Goal: Task Accomplishment & Management: Manage account settings

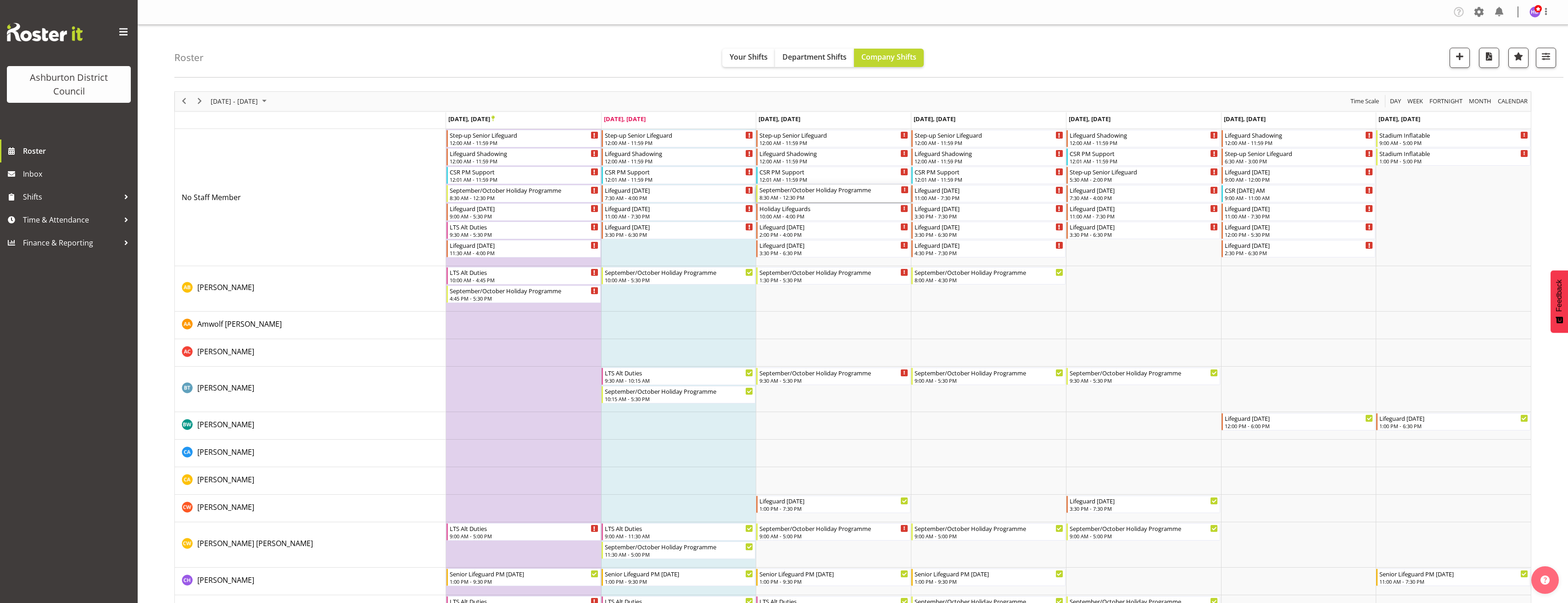
click at [791, 198] on div "8:30 AM - 12:30 PM" at bounding box center [833, 197] width 149 height 8
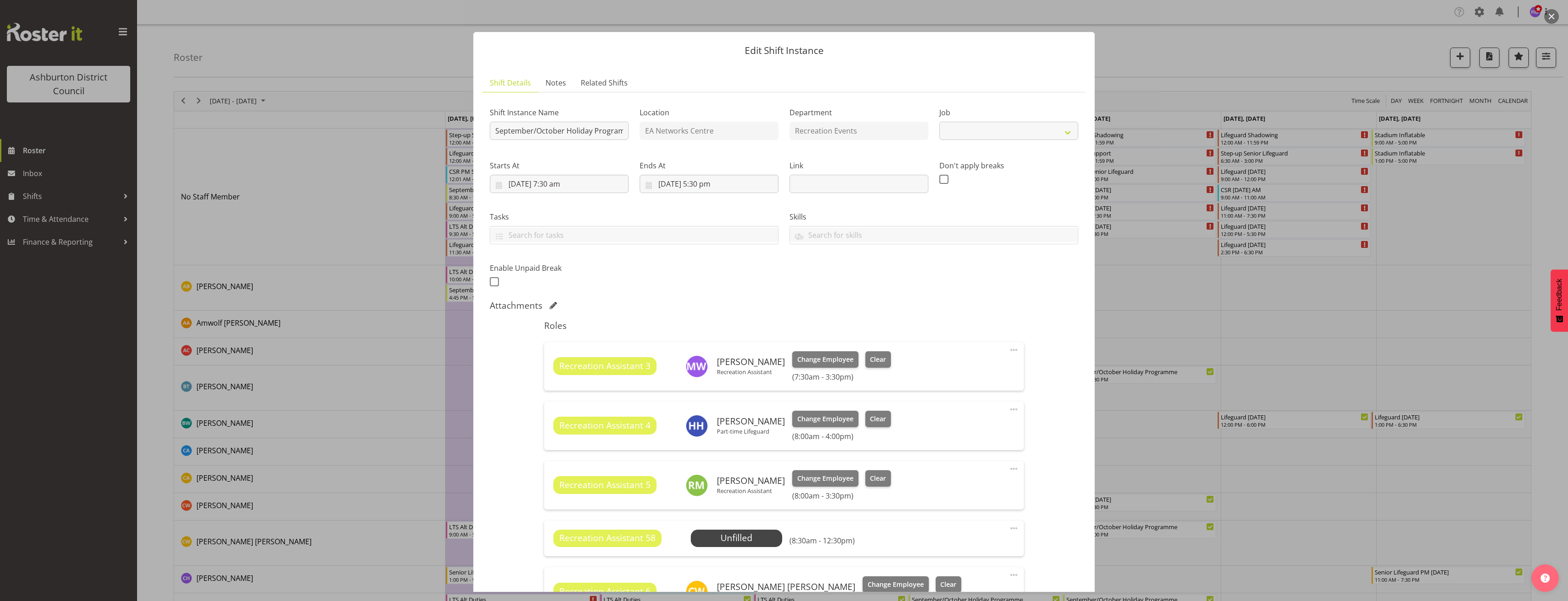
select select "4046"
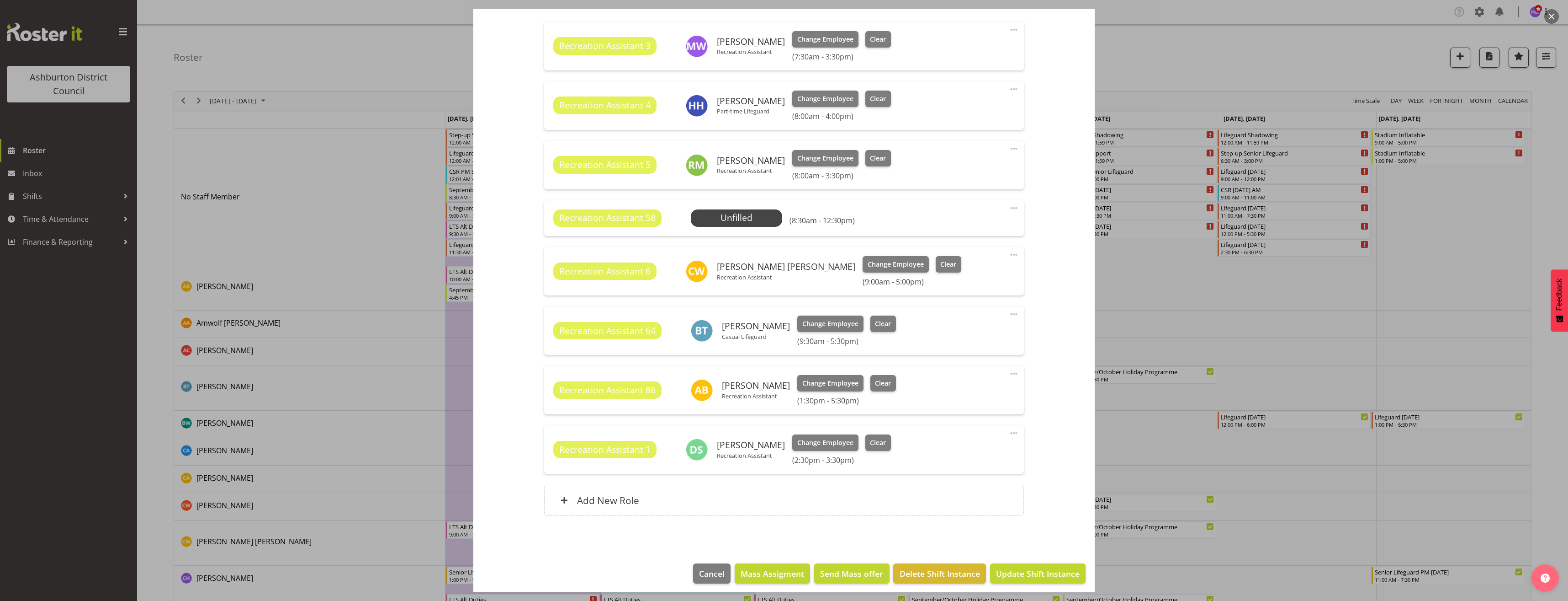
scroll to position [326, 0]
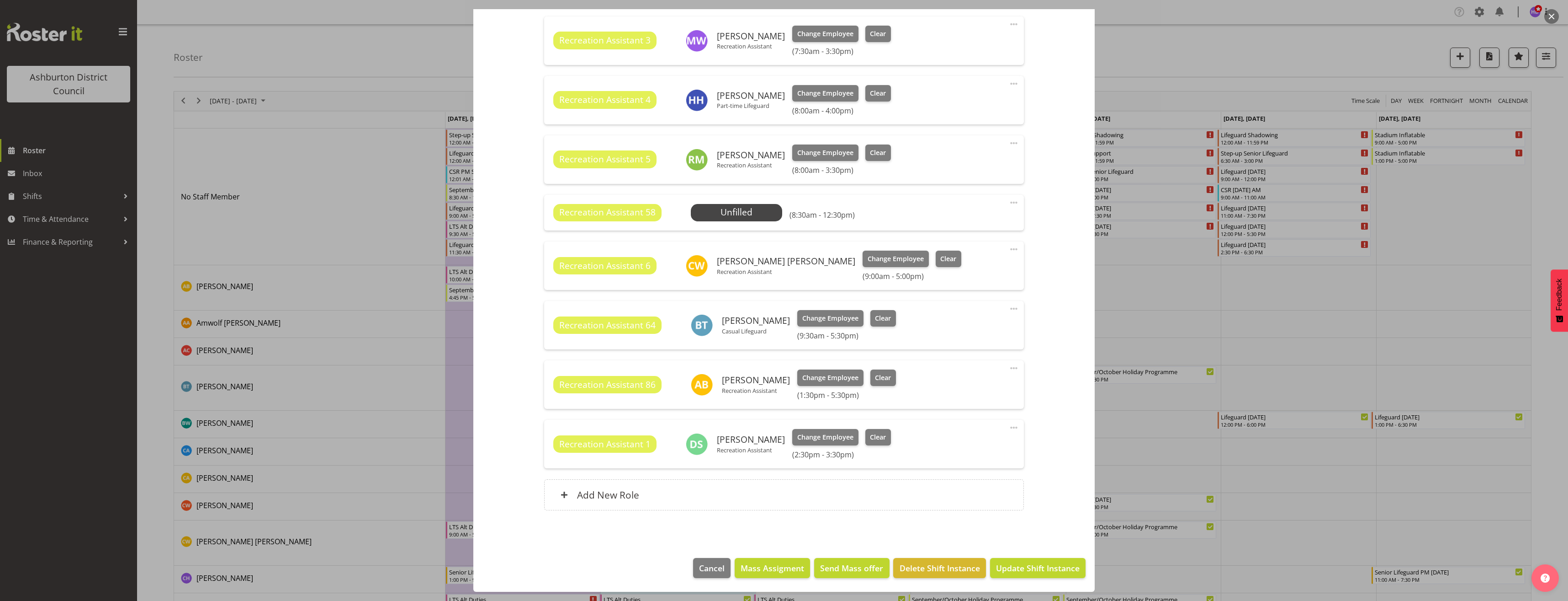
click at [1008, 203] on span at bounding box center [1014, 202] width 11 height 11
click at [986, 224] on link "Edit" at bounding box center [975, 222] width 87 height 16
select select "8"
select select "2025"
select select "8"
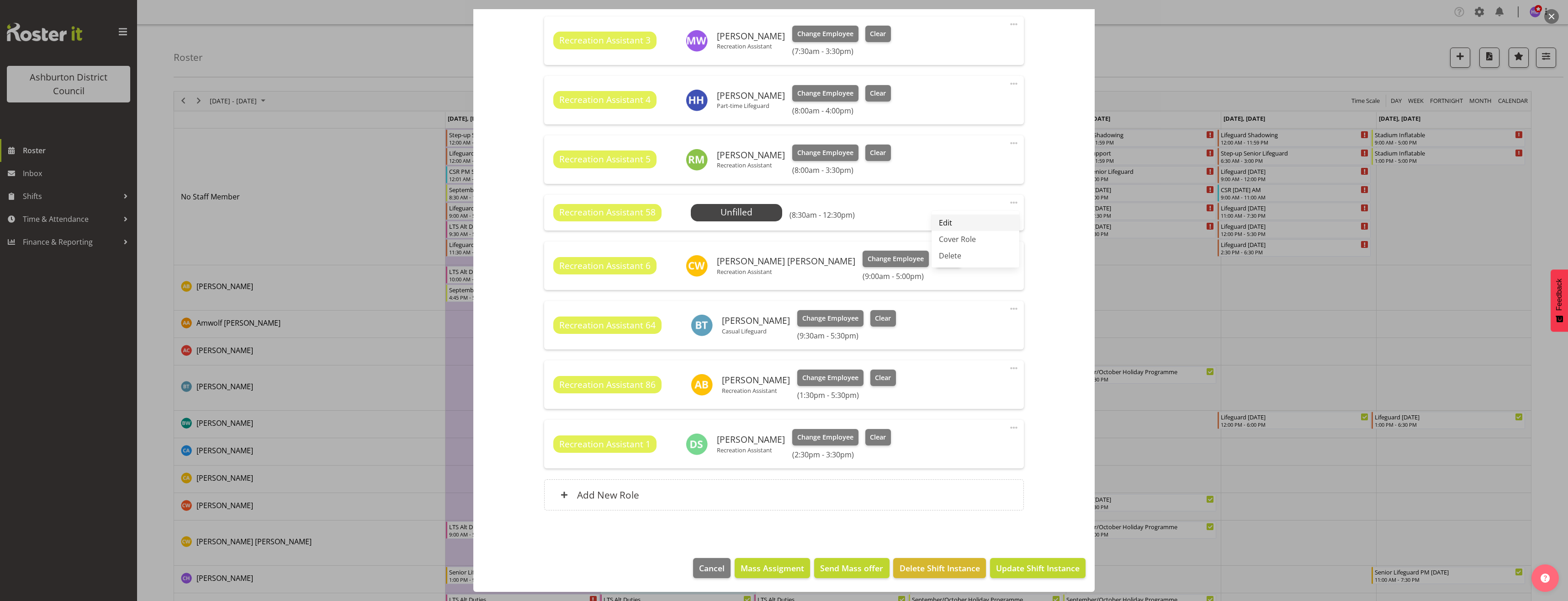
select select "30"
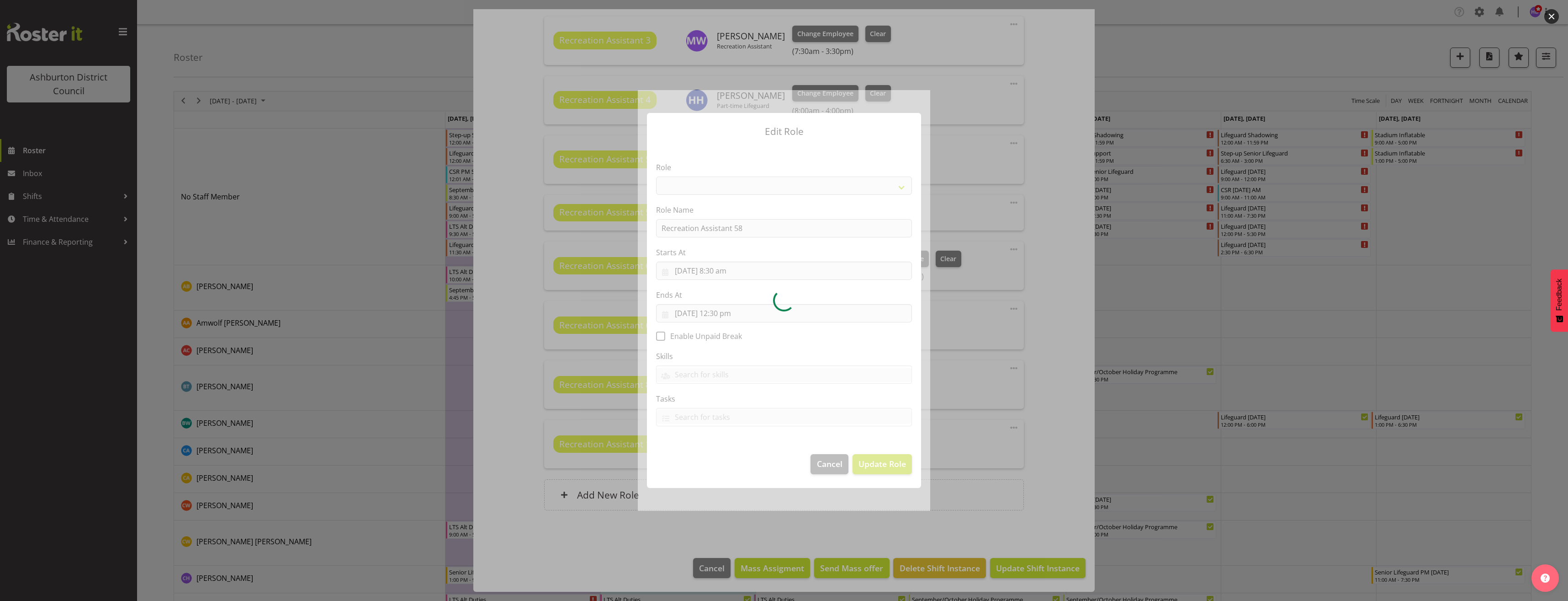
select select "84"
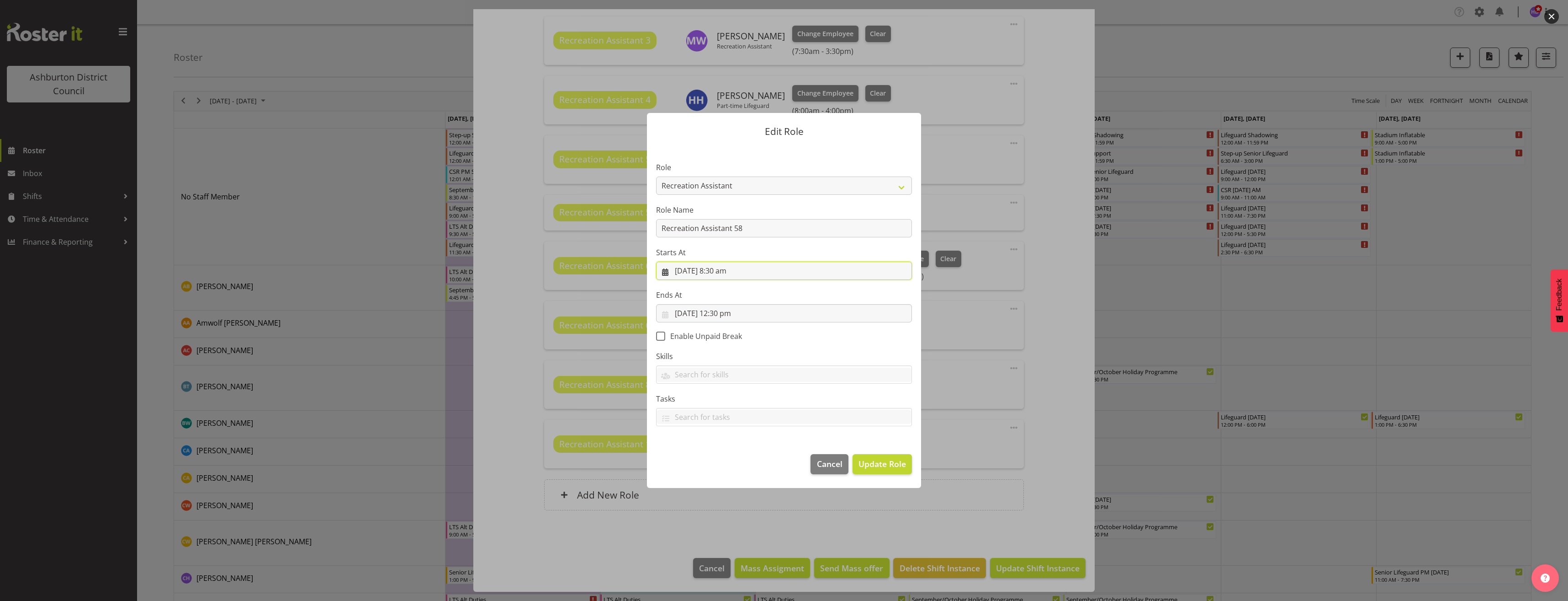
click at [723, 274] on input "[DATE] 8:30 am" at bounding box center [784, 270] width 256 height 18
click at [725, 470] on select "00 01 02 03 04 05 06 07 08 09 10 11 12 13 14 15 16 17 18 19 20 21 22 23" at bounding box center [729, 465] width 21 height 18
select select "10"
type input "[DATE] 10:30 am"
click at [751, 467] on select "00 01 02 03 04 05 06 07 08 09 10 11 12 13 14 15 16 17 18 19 20 21 22 23 24 25 2…" at bounding box center [752, 465] width 21 height 18
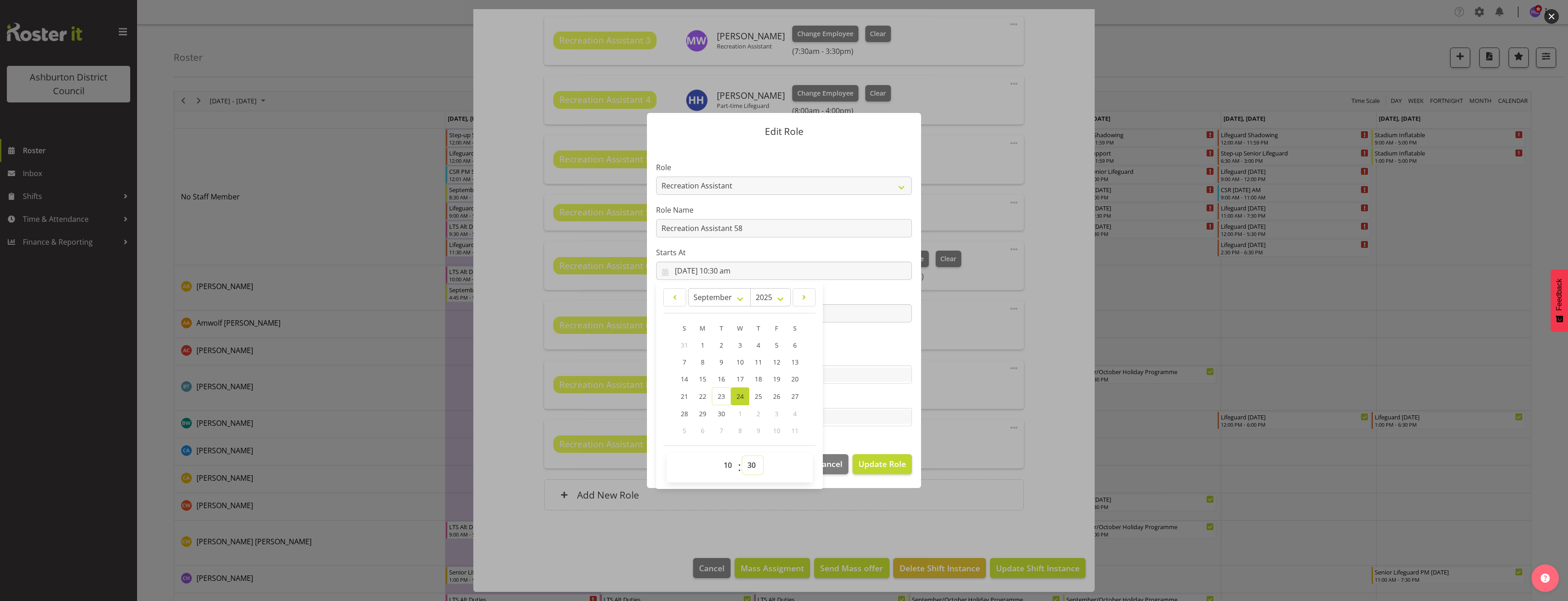
select select "0"
click at [742, 456] on select "00 01 02 03 04 05 06 07 08 09 10 11 12 13 14 15 16 17 18 19 20 21 22 23 24 25 2…" at bounding box center [752, 465] width 21 height 18
type input "[DATE] 10:00 am"
click at [856, 391] on section "Role AAGM Deputy Director AAGM Director Archivist Childrens Librarian Collectio…" at bounding box center [784, 295] width 274 height 299
click at [751, 316] on input "[DATE] 12:30 pm" at bounding box center [784, 313] width 256 height 18
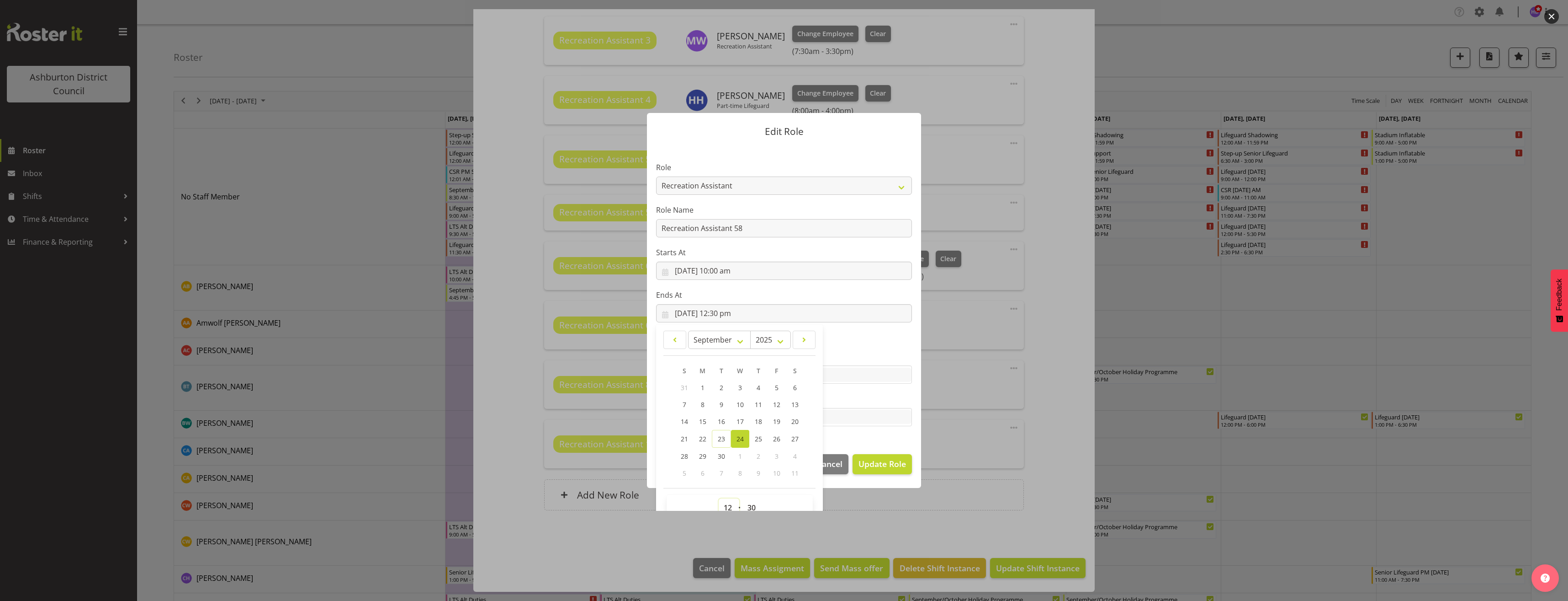
scroll to position [6, 0]
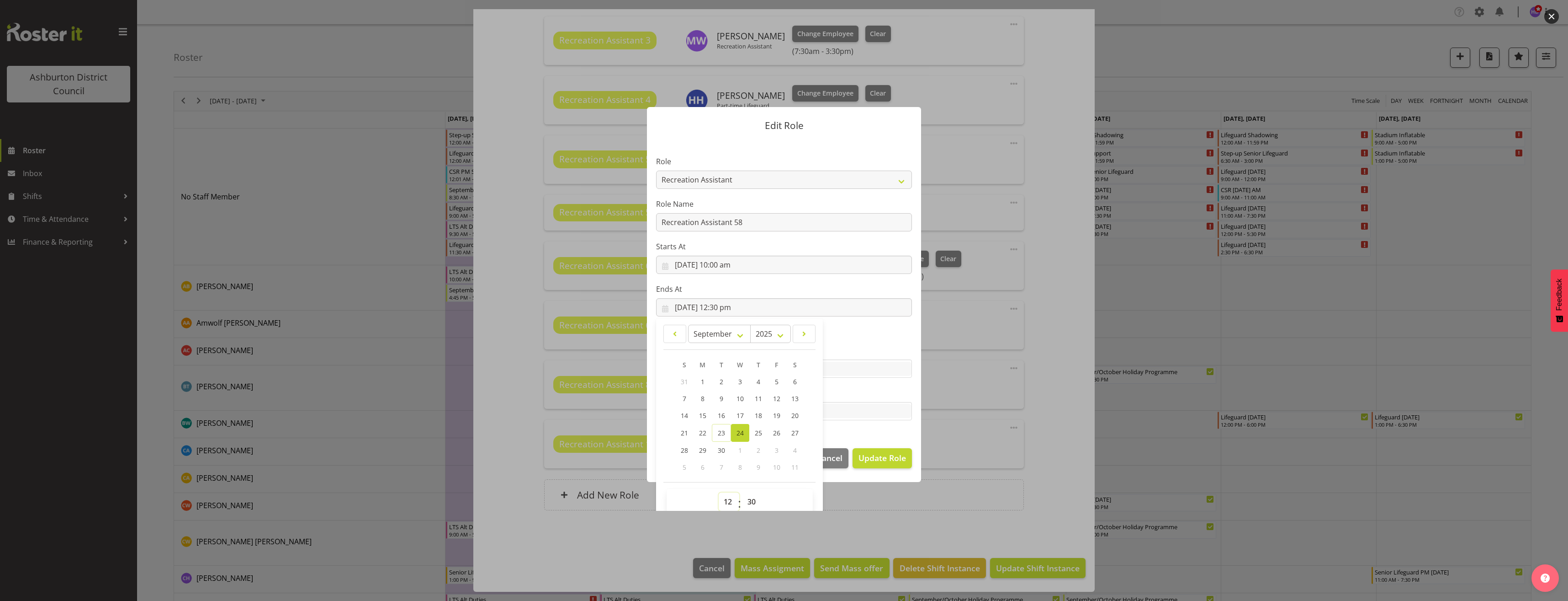
click at [721, 504] on select "00 01 02 03 04 05 06 07 08 09 10 11 12 13 14 15 16 17 18 19 20 21 22 23" at bounding box center [729, 501] width 21 height 18
select select "14"
click at [719, 492] on select "00 01 02 03 04 05 06 07 08 09 10 11 12 13 14 15 16 17 18 19 20 21 22 23" at bounding box center [729, 501] width 21 height 18
type input "[DATE] 2:30 pm"
click at [745, 506] on select "00 01 02 03 04 05 06 07 08 09 10 11 12 13 14 15 16 17 18 19 20 21 22 23 24 25 2…" at bounding box center [752, 501] width 21 height 18
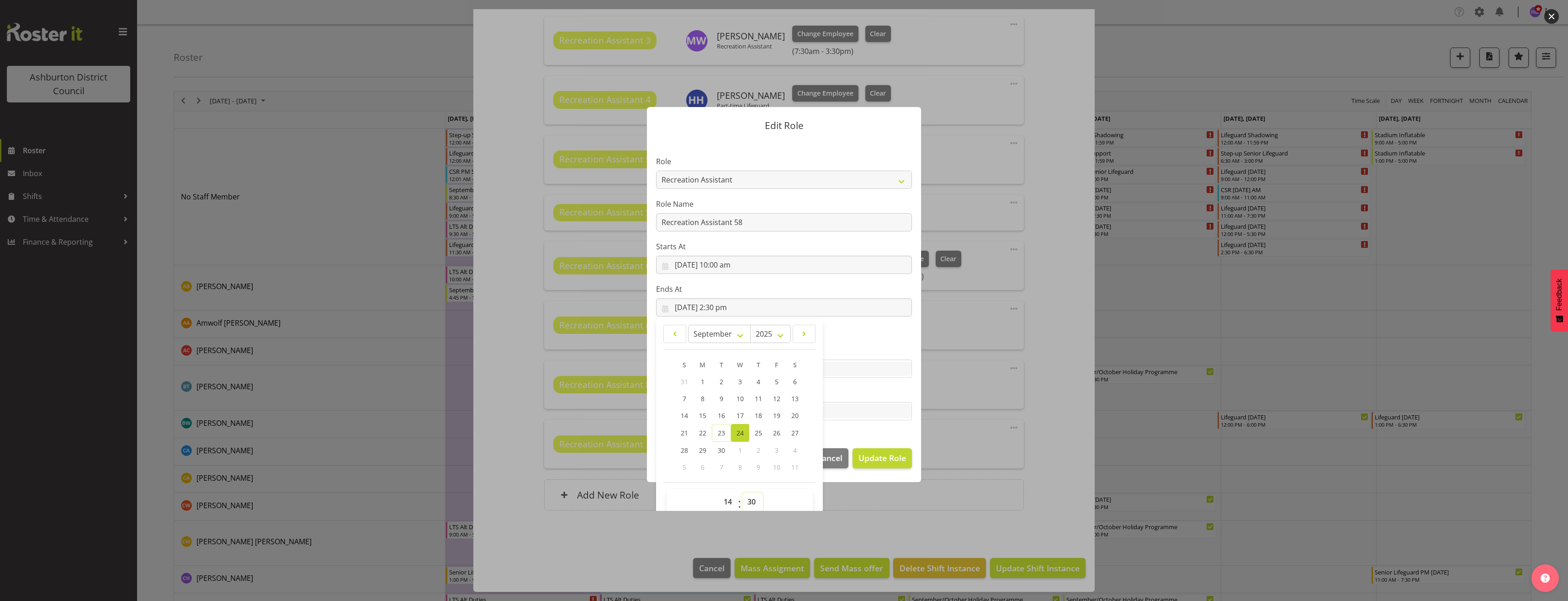
select select "0"
click at [742, 492] on select "00 01 02 03 04 05 06 07 08 09 10 11 12 13 14 15 16 17 18 19 20 21 22 23 24 25 2…" at bounding box center [752, 501] width 21 height 18
type input "[DATE] 2:00 pm"
click at [875, 389] on label "Tasks" at bounding box center [784, 393] width 256 height 11
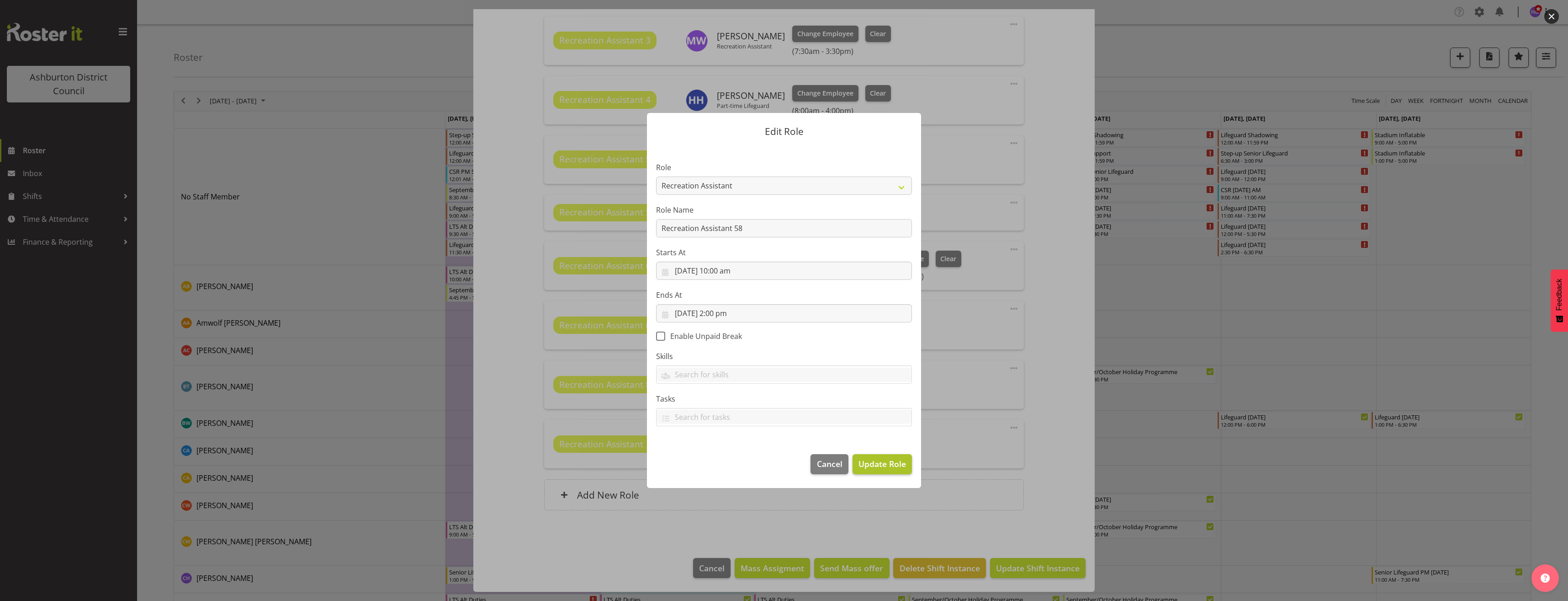
scroll to position [0, 0]
click at [879, 468] on span "Update Role" at bounding box center [882, 464] width 47 height 12
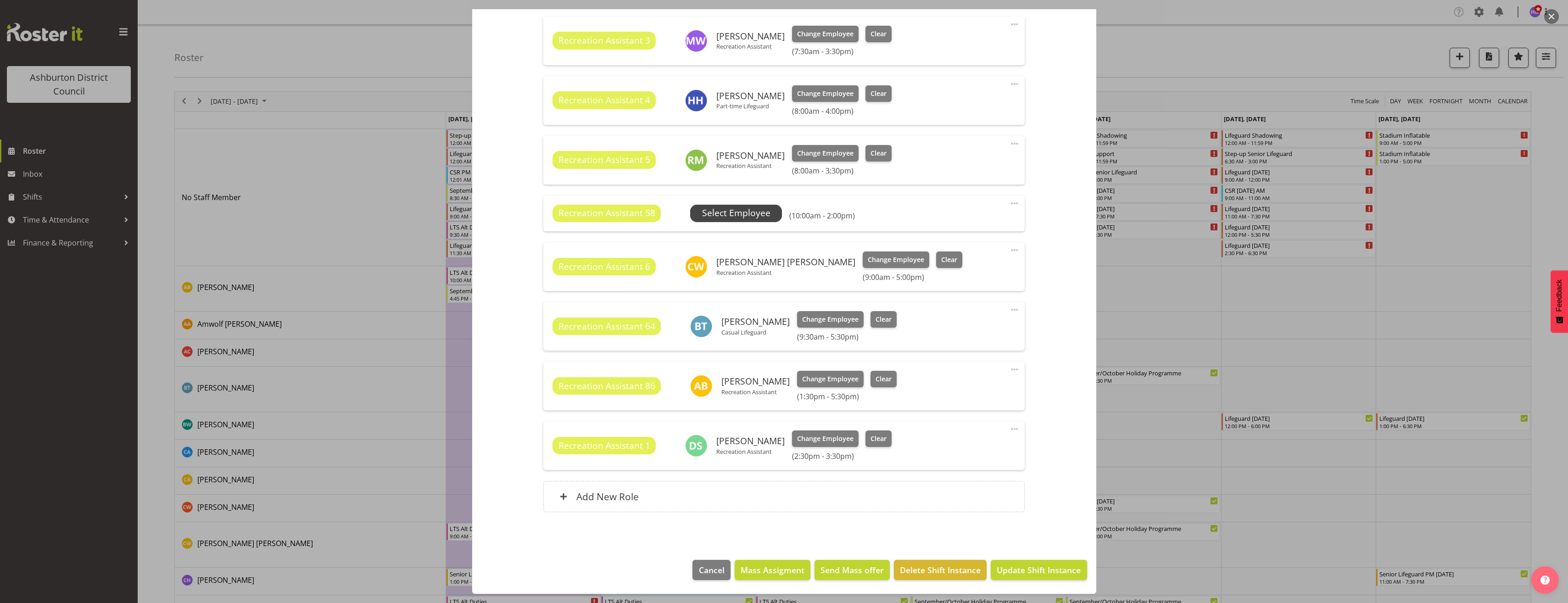
click at [751, 216] on span "Select Employee" at bounding box center [736, 212] width 68 height 13
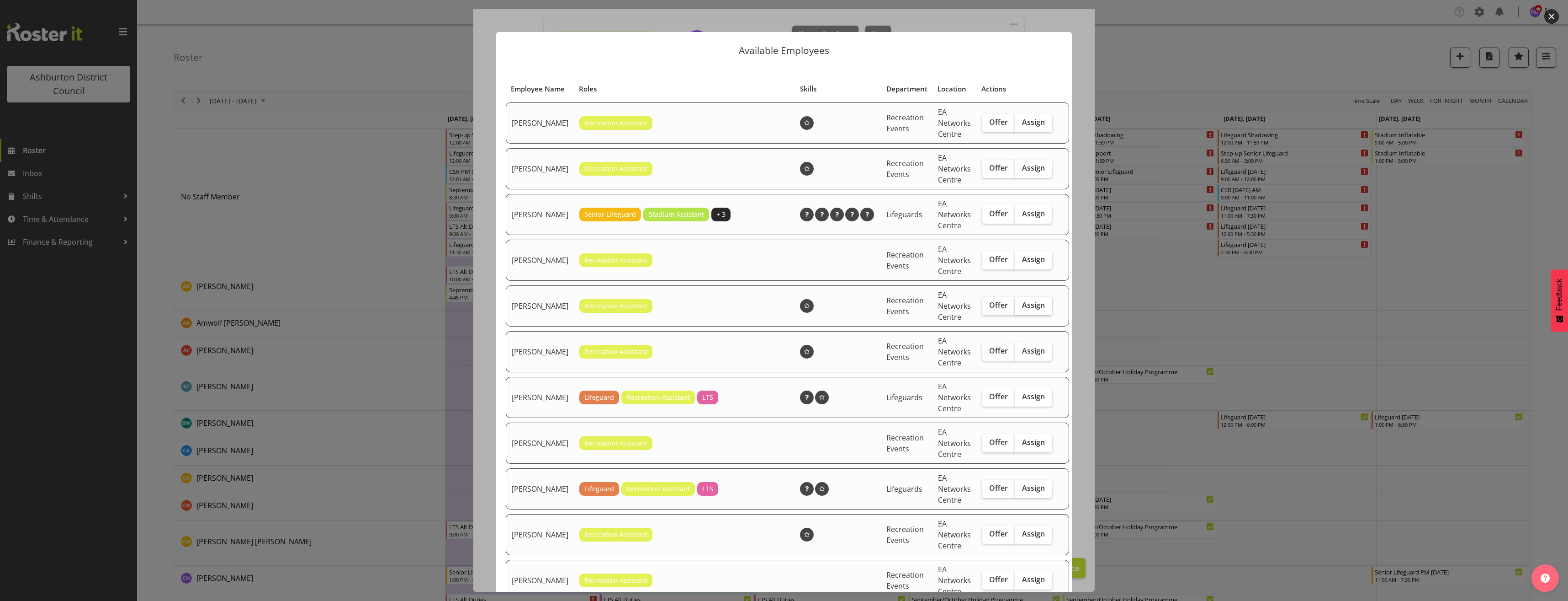
click at [1030, 310] on span "Assign" at bounding box center [1033, 304] width 23 height 9
click at [1020, 308] on input "Assign" at bounding box center [1017, 304] width 6 height 6
checkbox input "true"
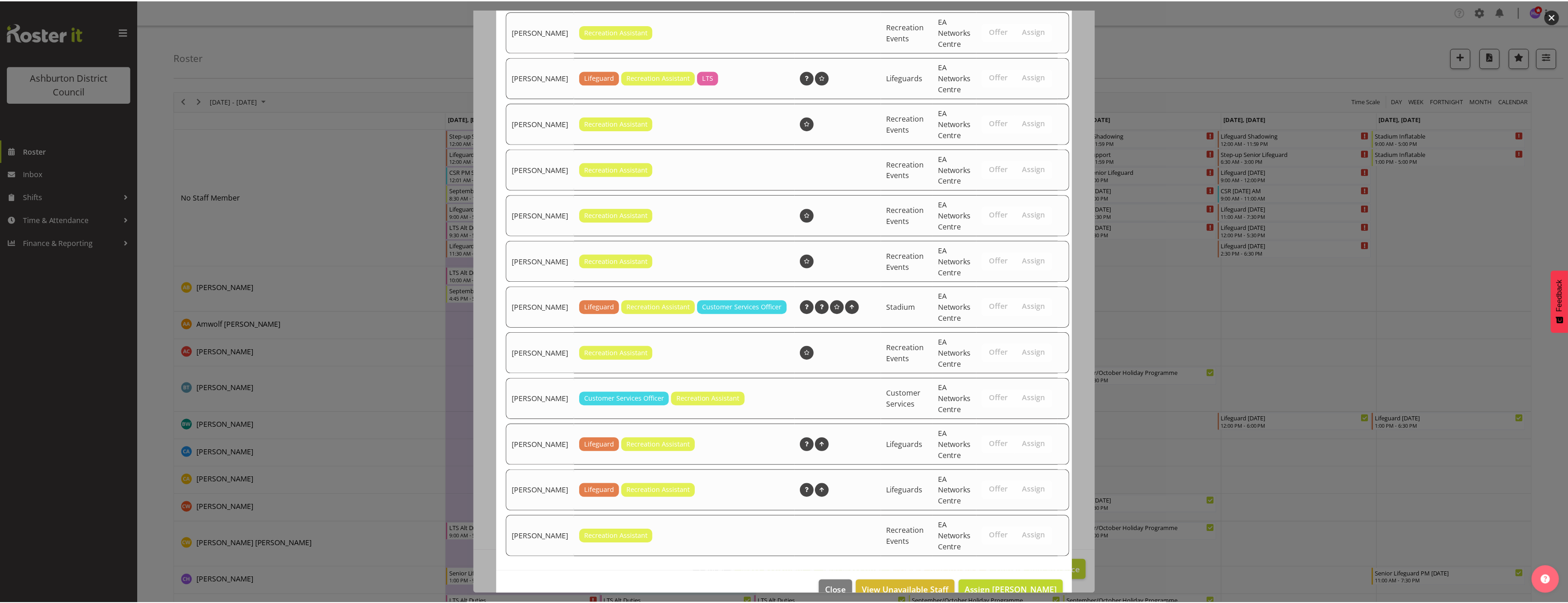
scroll to position [444, 0]
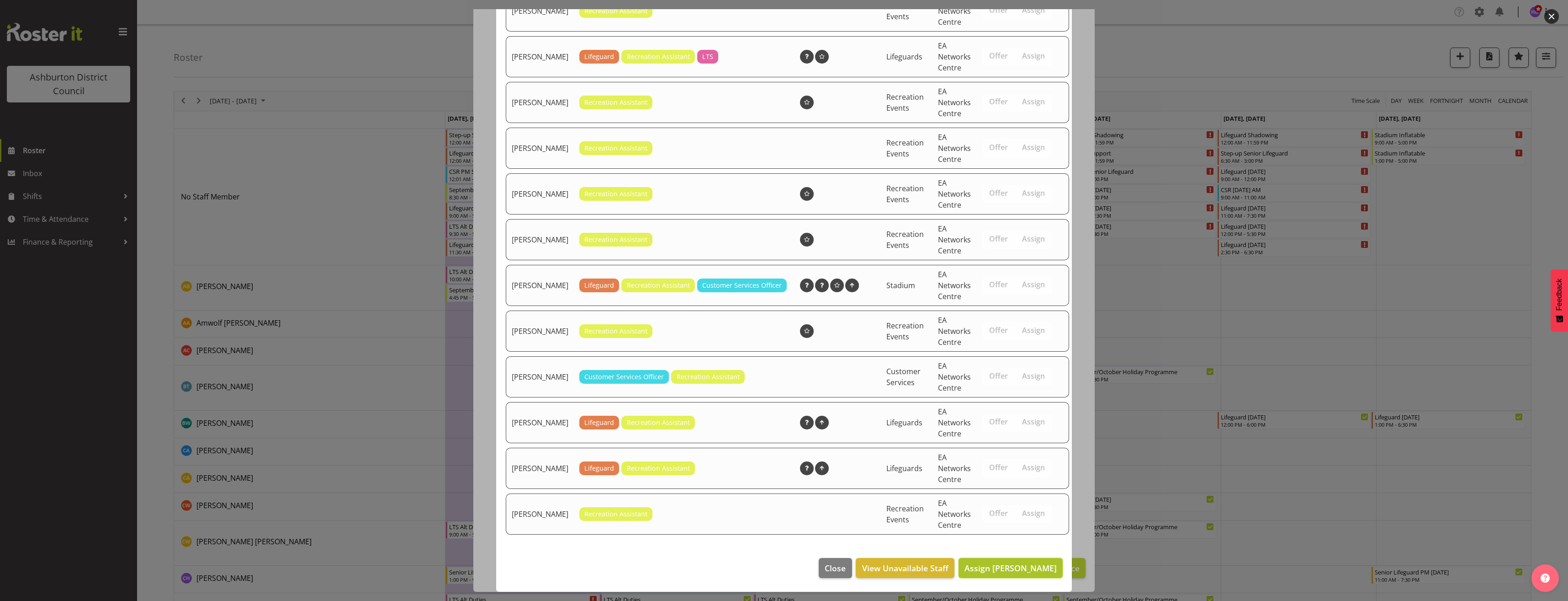
click at [1032, 563] on span "Assign [PERSON_NAME]" at bounding box center [1011, 568] width 93 height 11
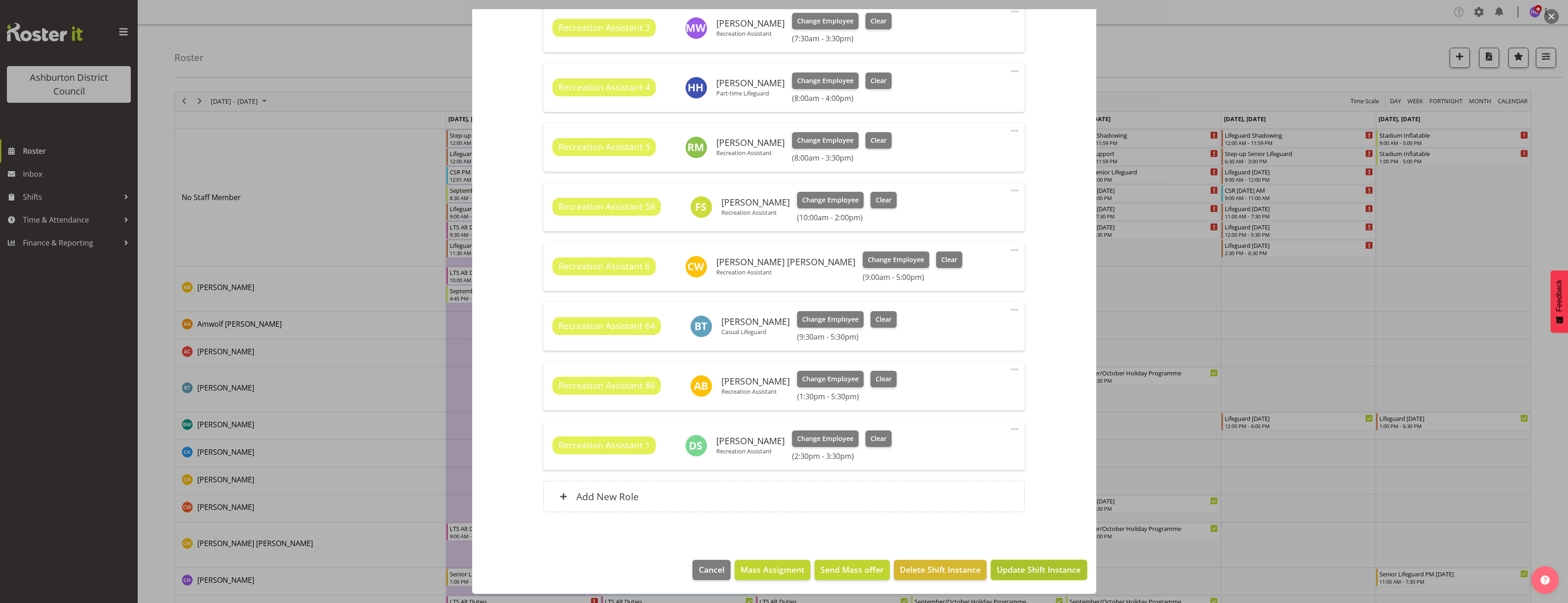
click at [1047, 564] on span "Update Shift Instance" at bounding box center [1039, 569] width 84 height 12
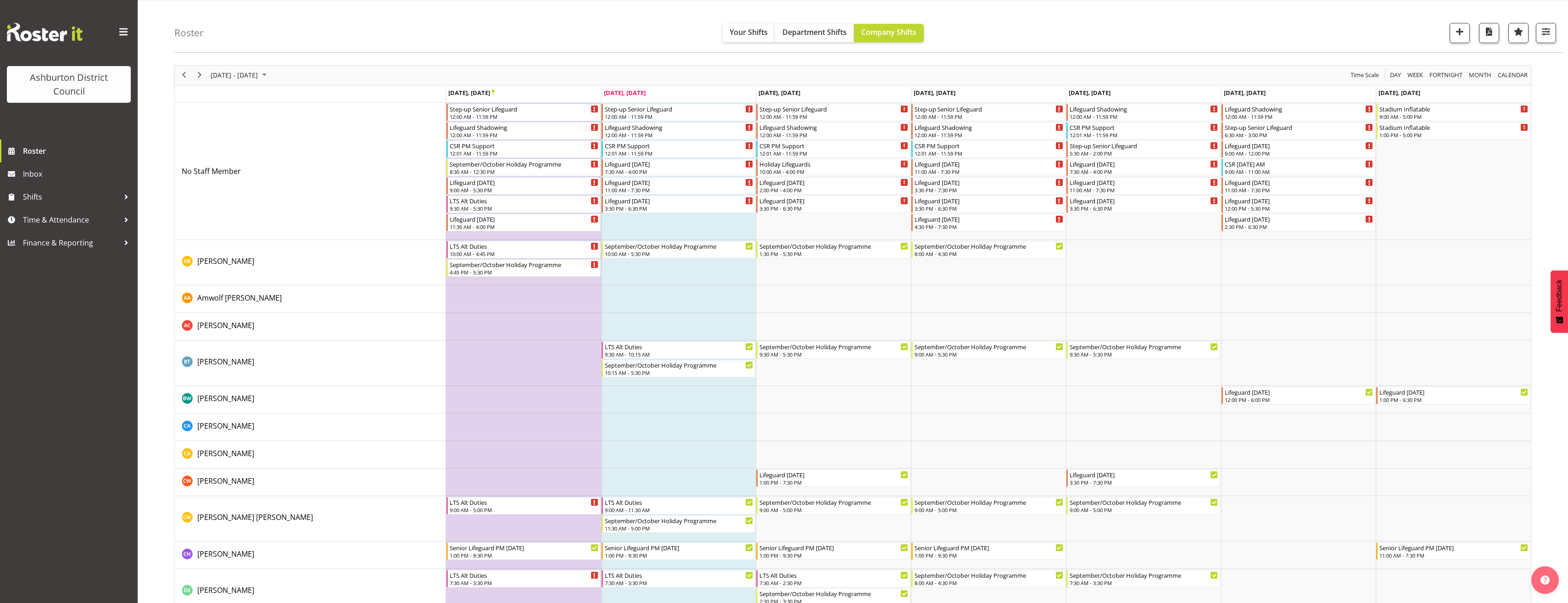
scroll to position [0, 0]
